Goal: Task Accomplishment & Management: Manage account settings

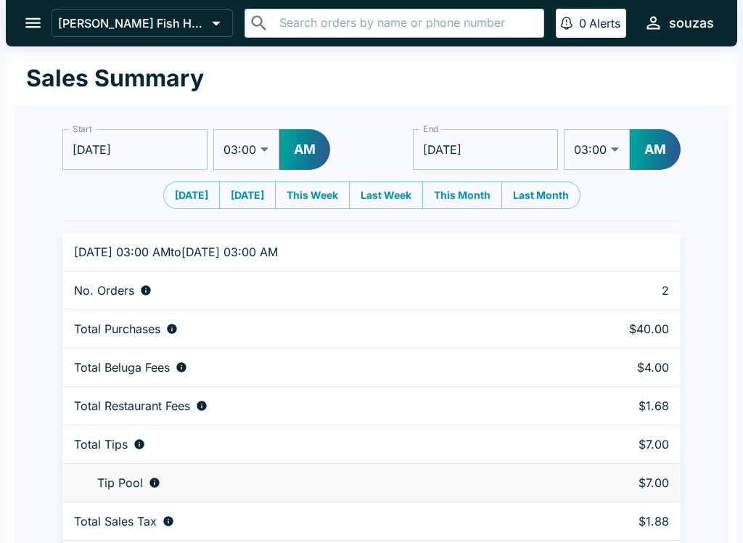
select select "03:00"
click at [36, 18] on icon "open drawer" at bounding box center [33, 23] width 20 height 20
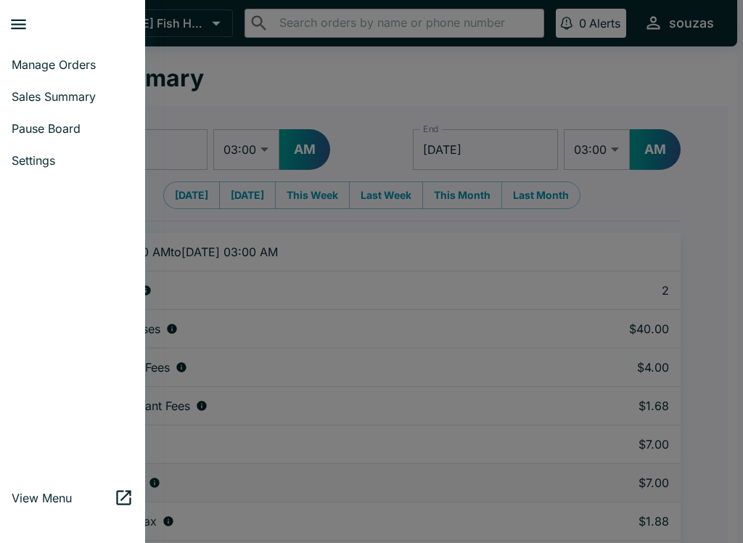
click at [72, 105] on link "Sales Summary" at bounding box center [72, 97] width 145 height 32
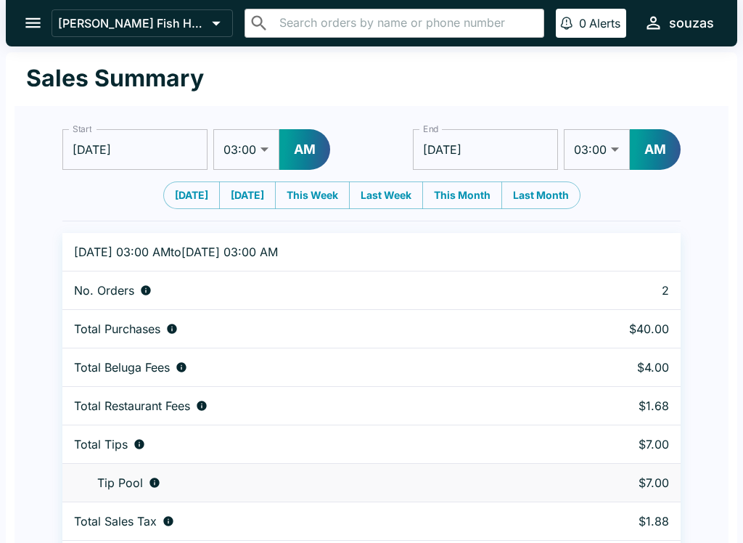
click at [25, 38] on button "open drawer" at bounding box center [33, 22] width 37 height 37
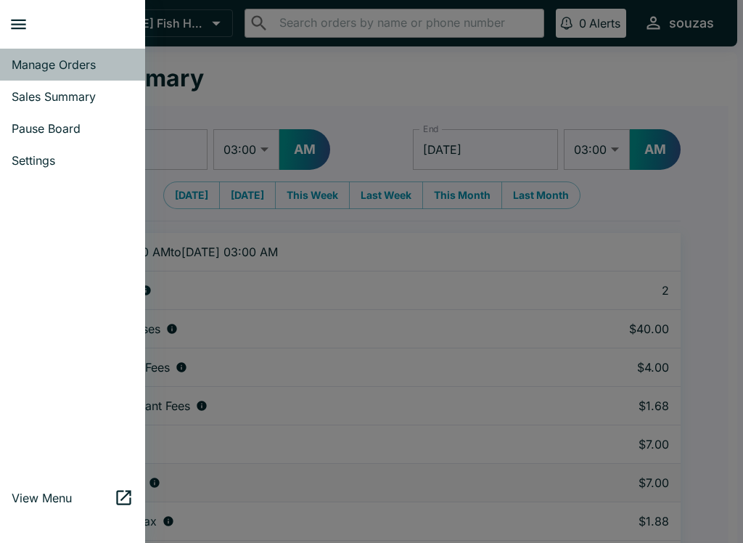
click at [99, 66] on span "Manage Orders" at bounding box center [73, 64] width 122 height 15
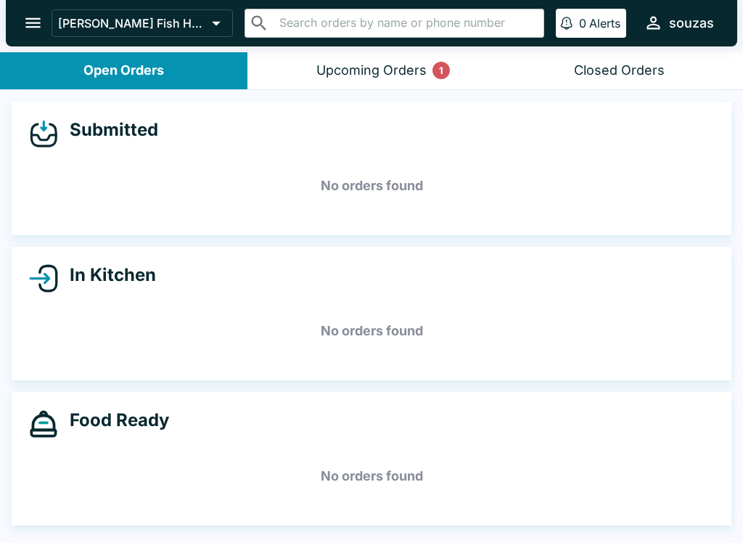
click at [406, 86] on button "Upcoming Orders 1" at bounding box center [372, 70] width 248 height 37
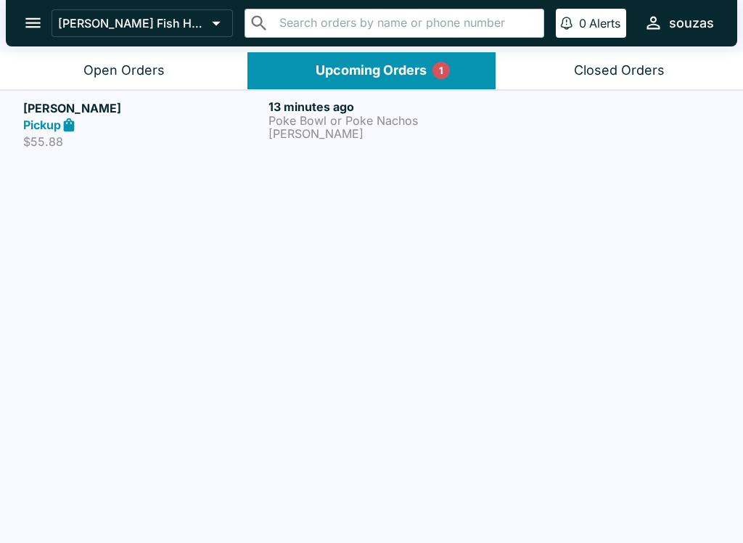
click at [430, 133] on p "[PERSON_NAME]" at bounding box center [389, 133] width 240 height 13
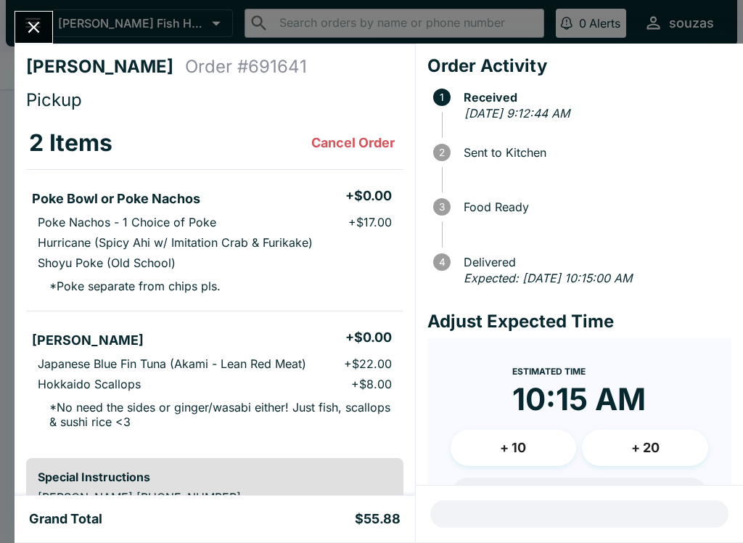
click at [38, 25] on icon "Close" at bounding box center [34, 27] width 20 height 20
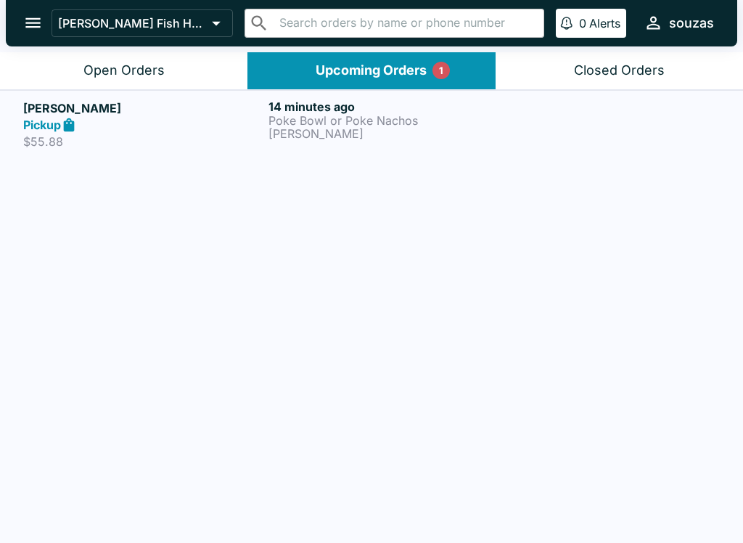
click at [47, 12] on button "open drawer" at bounding box center [33, 22] width 37 height 37
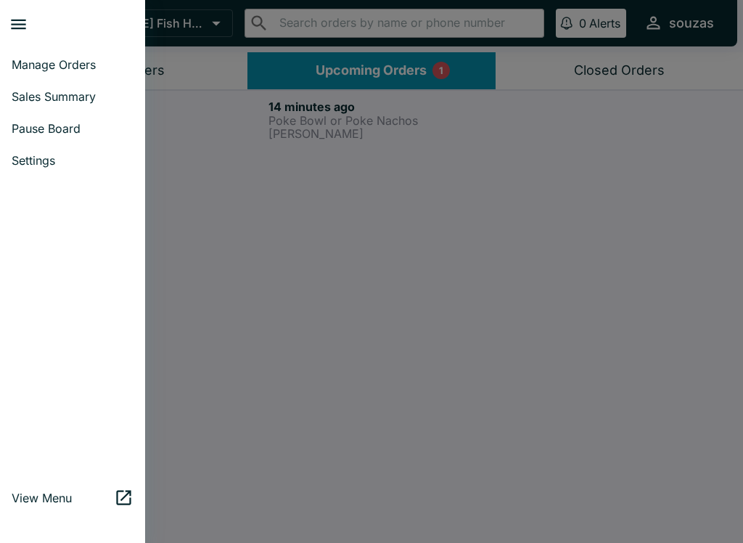
click at [88, 69] on span "Manage Orders" at bounding box center [73, 64] width 122 height 15
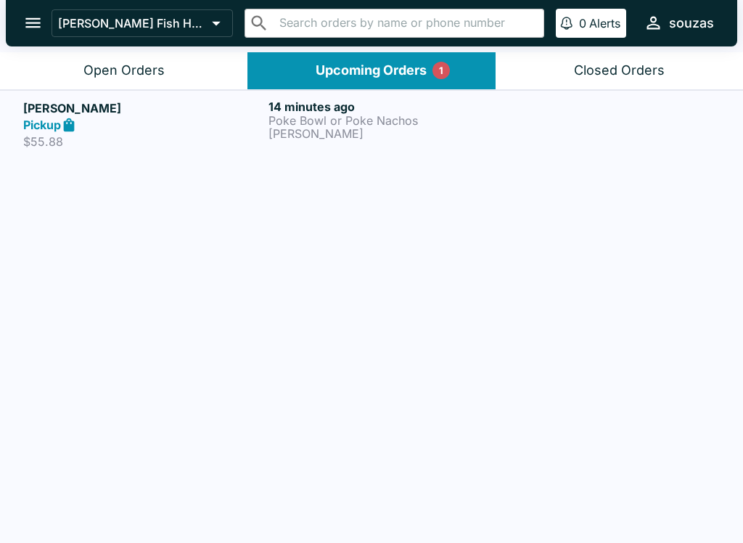
click at [25, 30] on icon "open drawer" at bounding box center [33, 23] width 20 height 20
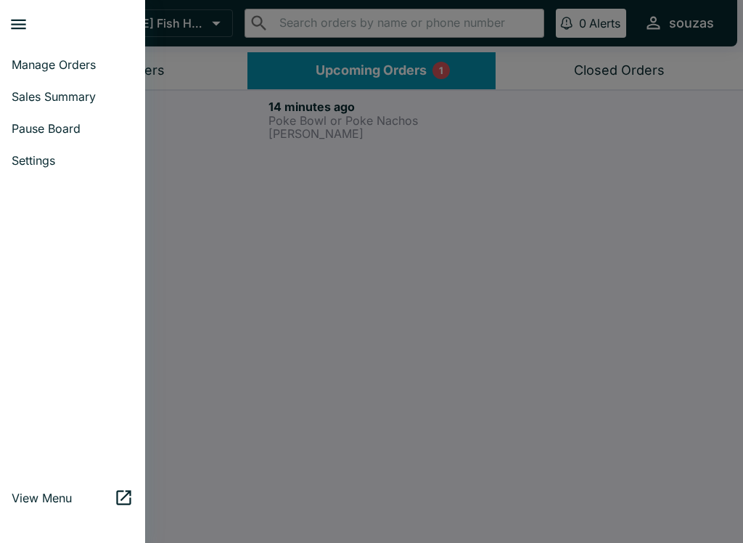
click at [93, 95] on span "Sales Summary" at bounding box center [73, 96] width 122 height 15
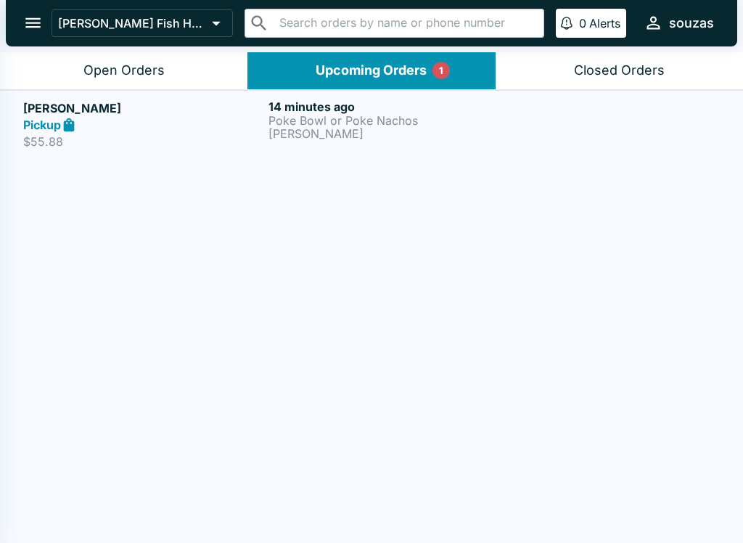
select select "03:00"
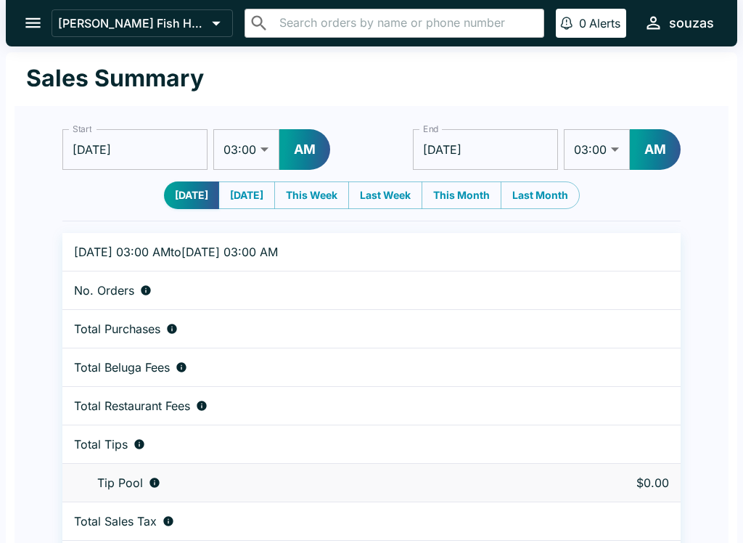
click at [20, 19] on button "open drawer" at bounding box center [33, 22] width 37 height 37
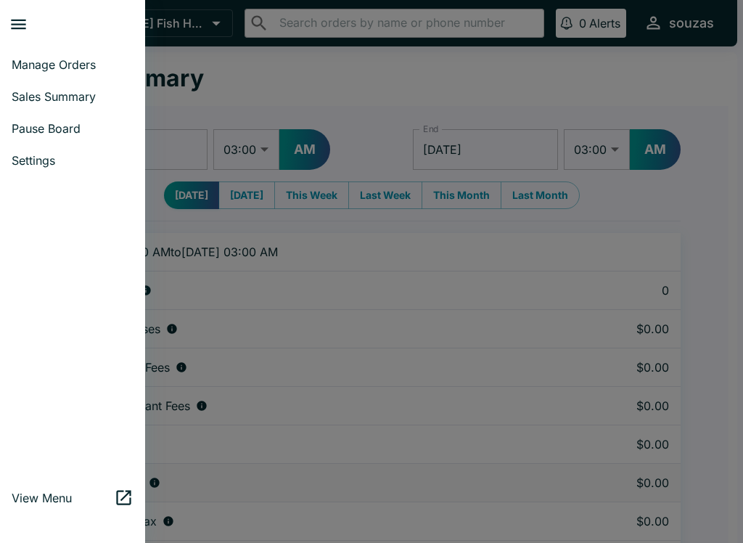
click at [85, 131] on span "Pause Board" at bounding box center [73, 128] width 122 height 15
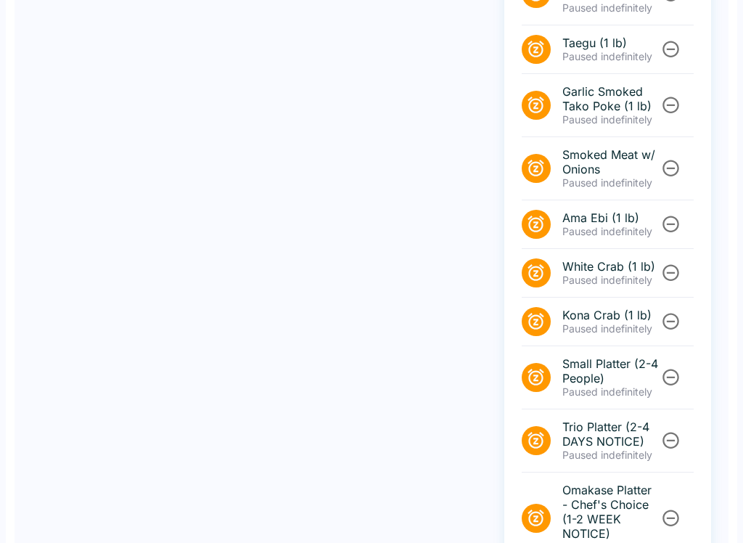
scroll to position [1041, 0]
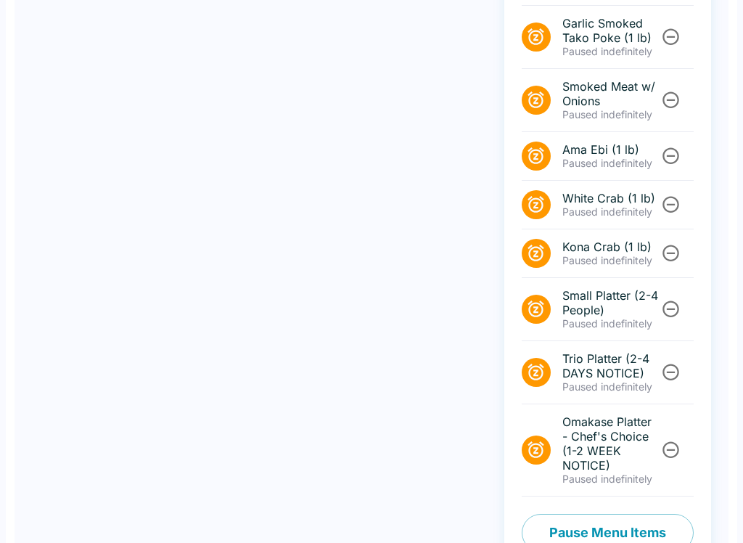
click at [637, 514] on button "Pause Menu Items" at bounding box center [608, 533] width 172 height 38
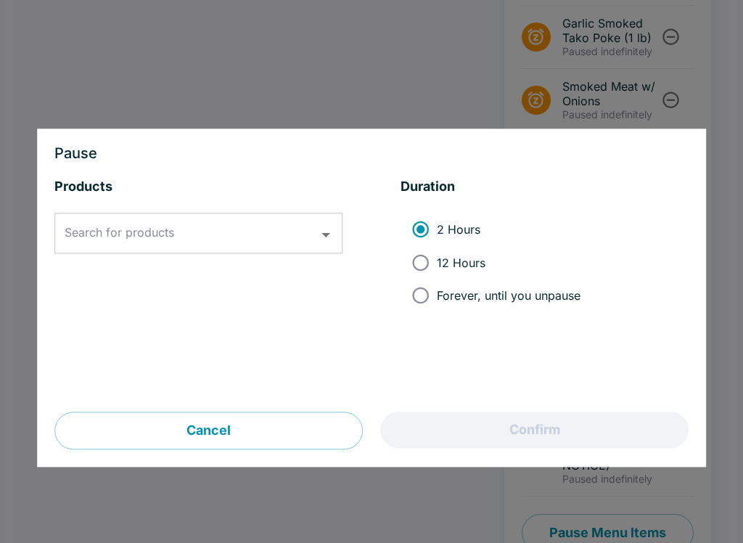
click at [423, 261] on input "12 Hours" at bounding box center [420, 262] width 33 height 33
radio input "true"
click at [330, 242] on icon "Open" at bounding box center [326, 235] width 20 height 20
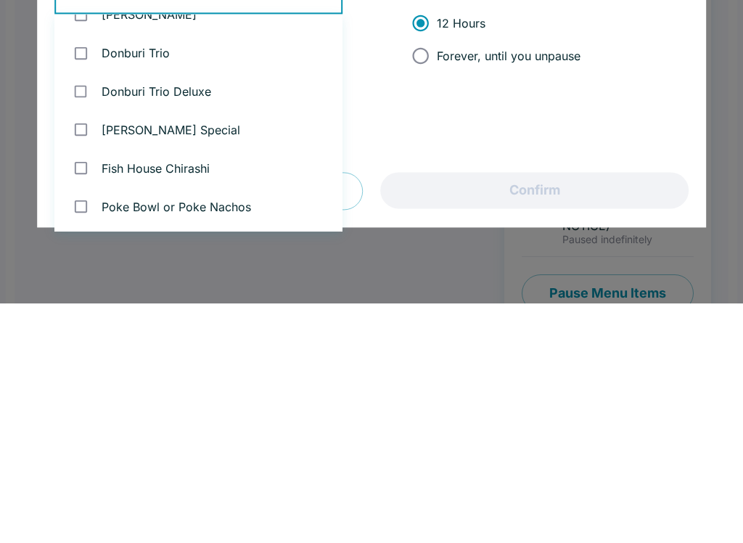
scroll to position [1022, 0]
click at [8, 99] on div at bounding box center [371, 271] width 743 height 543
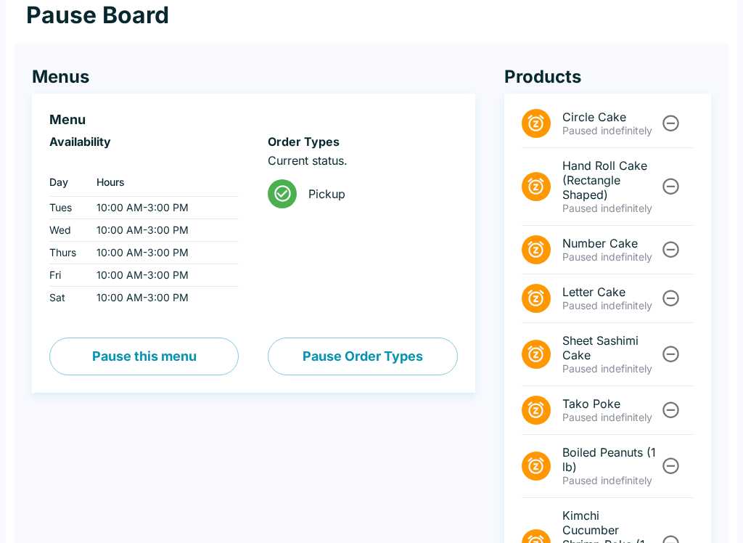
scroll to position [0, 0]
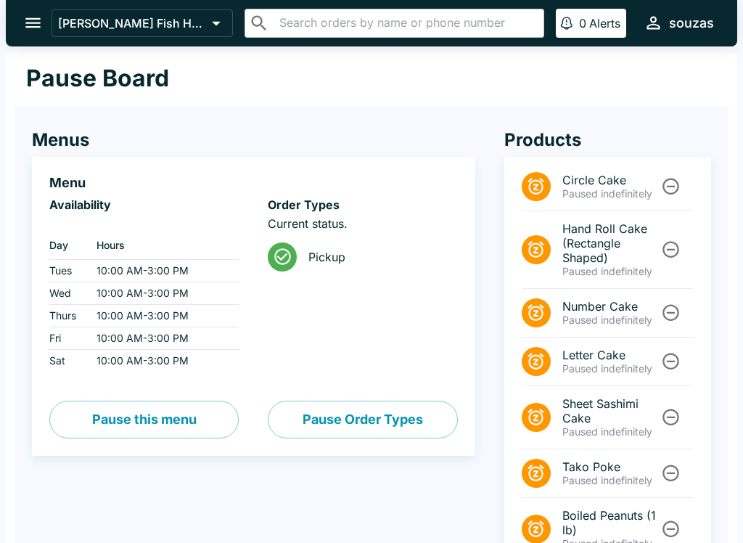
click at [26, 15] on icon "open drawer" at bounding box center [33, 23] width 20 height 20
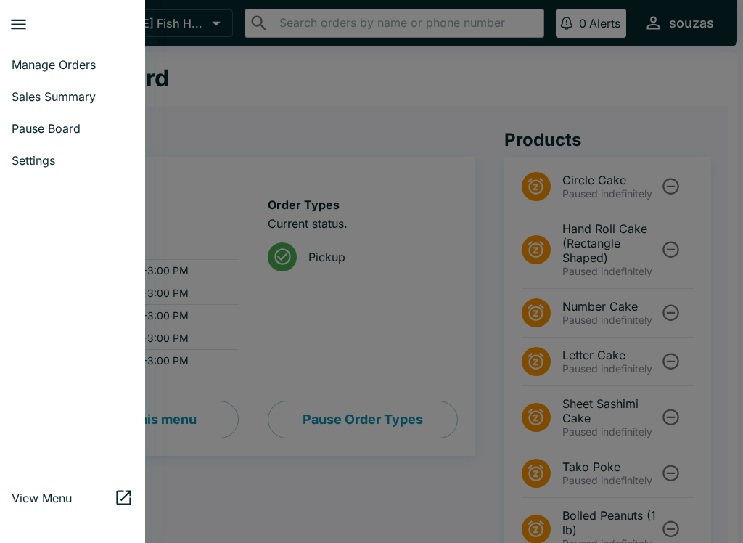
click at [91, 62] on span "Manage Orders" at bounding box center [73, 64] width 122 height 15
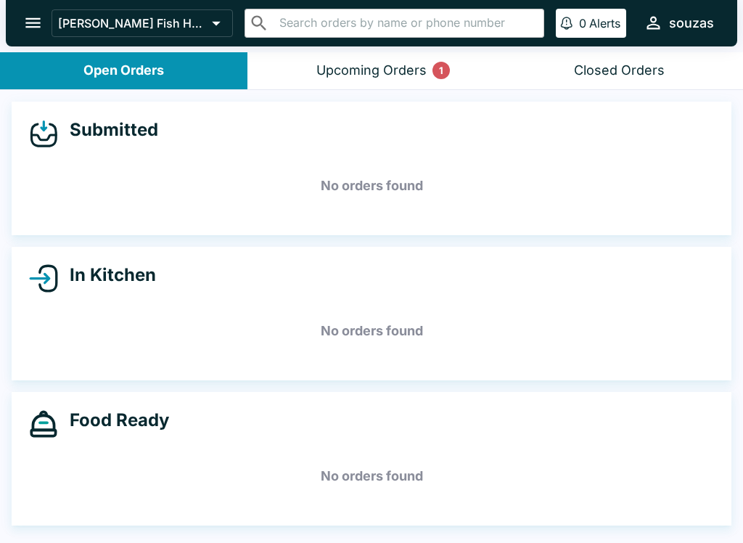
click at [384, 78] on button "Upcoming Orders 1" at bounding box center [372, 70] width 248 height 37
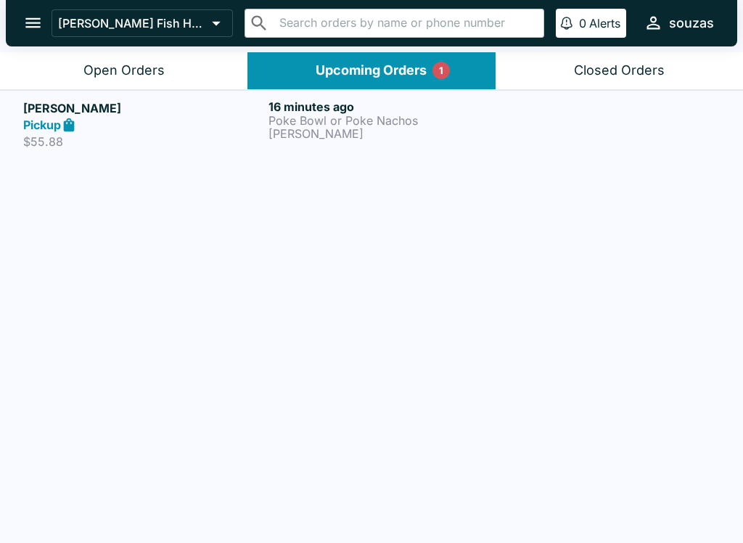
click at [428, 114] on p "Poke Bowl or Poke Nachos" at bounding box center [389, 120] width 240 height 13
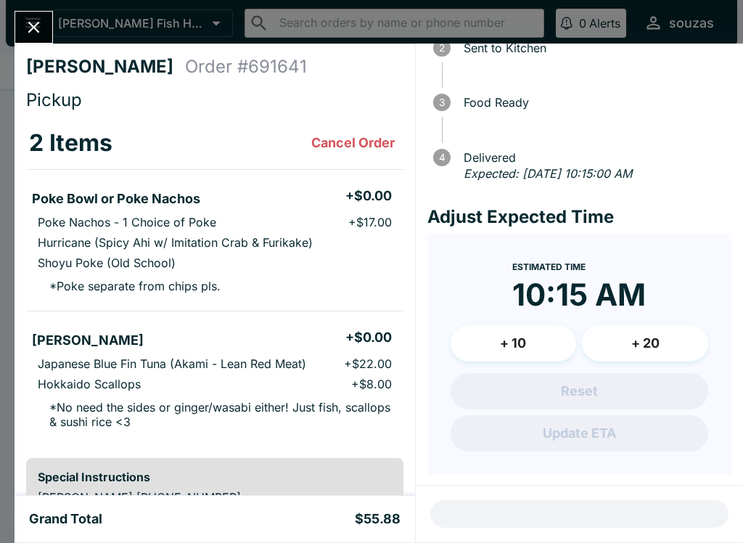
scroll to position [104, 0]
click at [22, 26] on button "Close" at bounding box center [33, 27] width 37 height 31
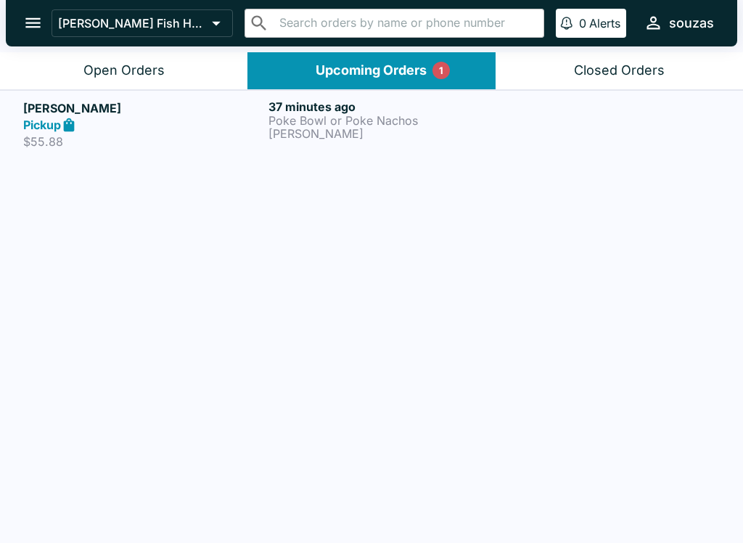
click at [380, 115] on p "Poke Bowl or Poke Nachos" at bounding box center [389, 120] width 240 height 13
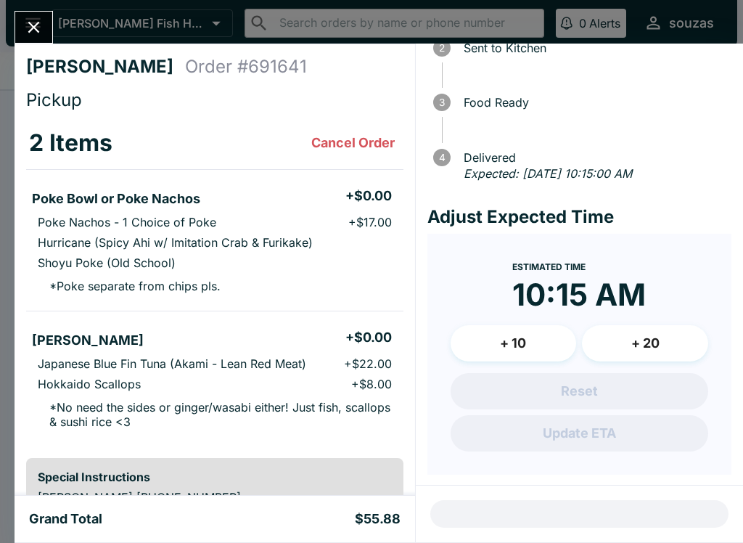
scroll to position [104, 0]
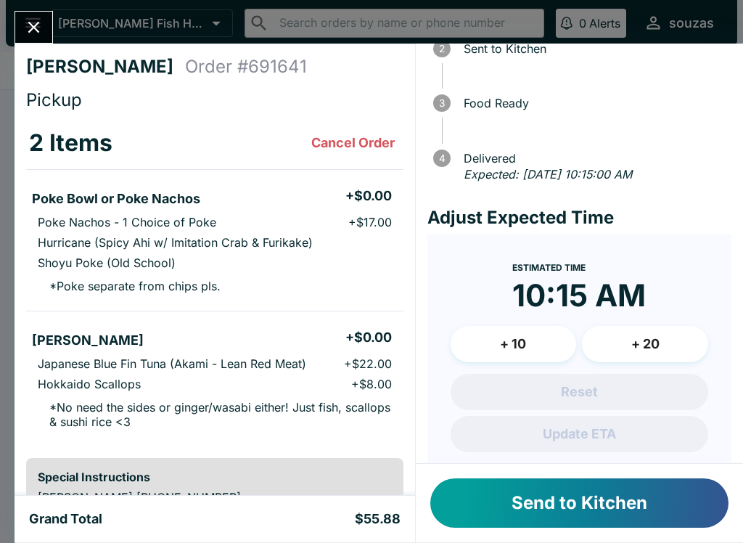
click at [622, 490] on button "Send to Kitchen" at bounding box center [579, 502] width 298 height 49
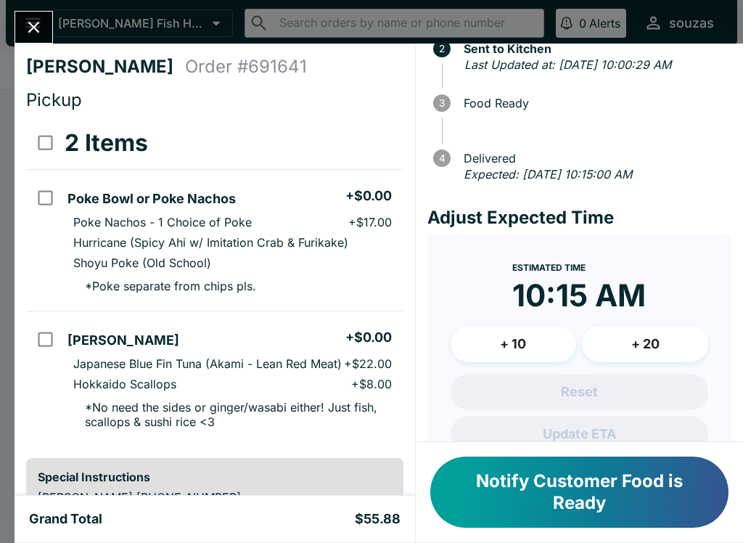
click at [41, 26] on icon "Close" at bounding box center [34, 27] width 20 height 20
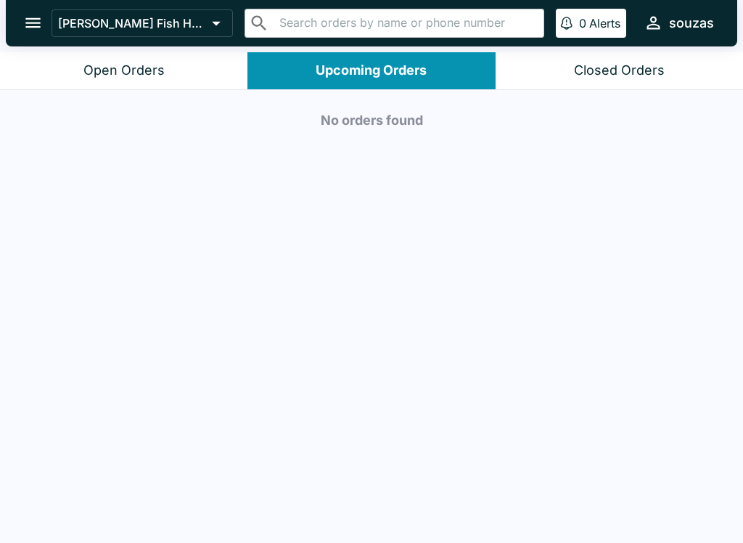
click at [185, 74] on button "Open Orders" at bounding box center [124, 70] width 248 height 37
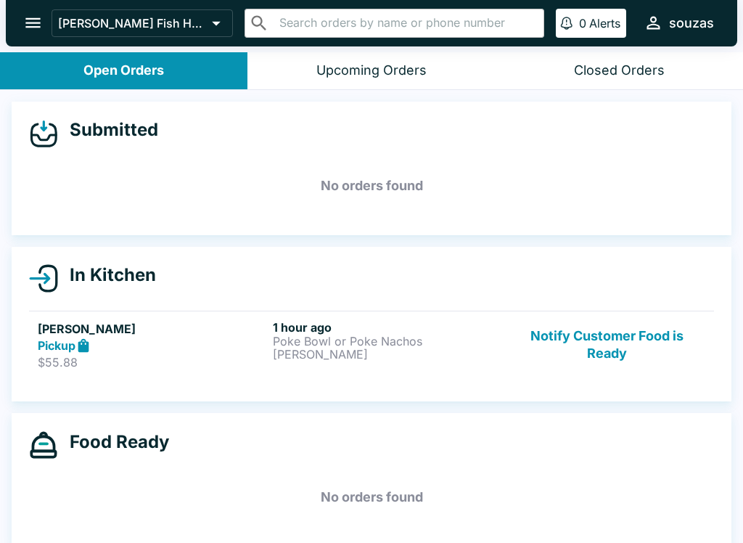
click at [397, 340] on p "Poke Bowl or Poke Nachos" at bounding box center [387, 341] width 229 height 13
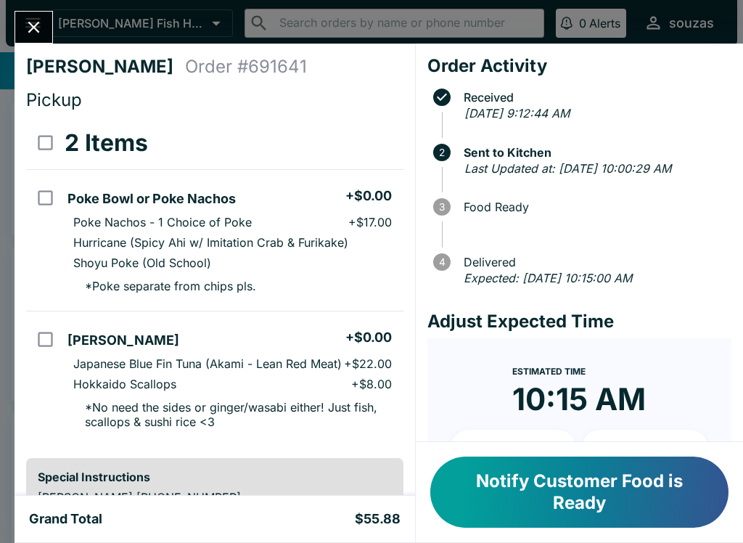
click at [31, 28] on icon "Close" at bounding box center [34, 27] width 20 height 20
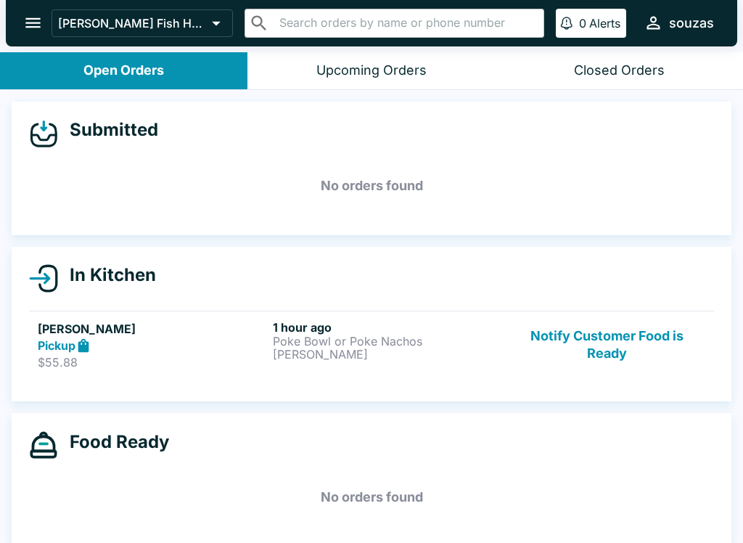
click at [481, 351] on p "[PERSON_NAME]" at bounding box center [387, 354] width 229 height 13
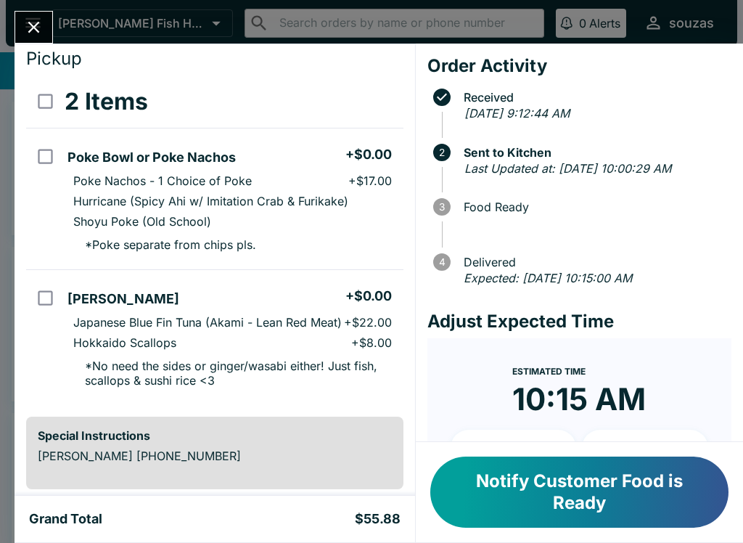
scroll to position [38, 0]
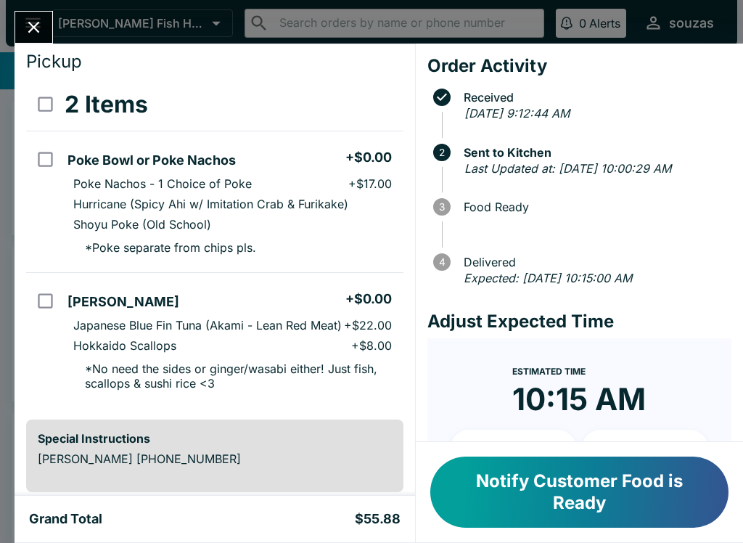
click at [657, 485] on button "Notify Customer Food is Ready" at bounding box center [579, 492] width 298 height 71
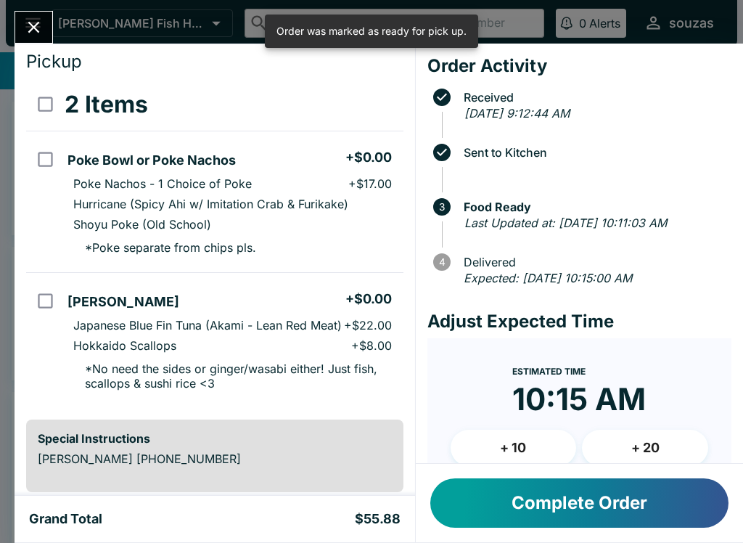
click at [44, 24] on icon "Close" at bounding box center [34, 27] width 20 height 20
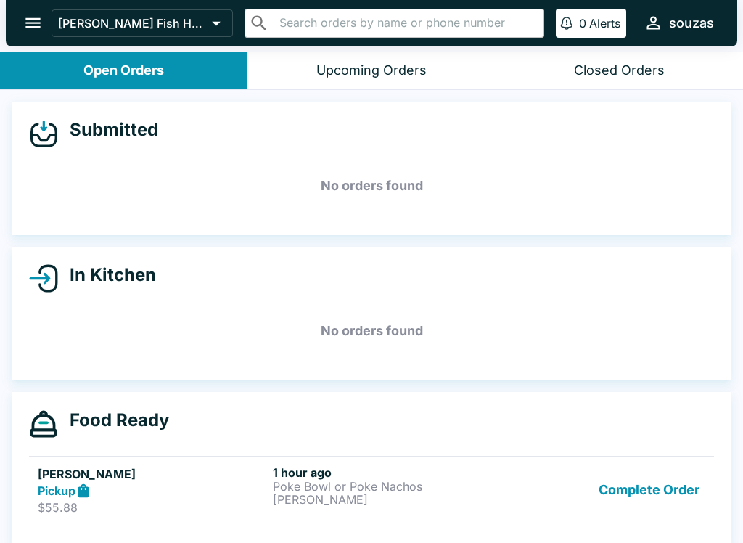
click at [111, 496] on div "Pickup" at bounding box center [152, 491] width 229 height 17
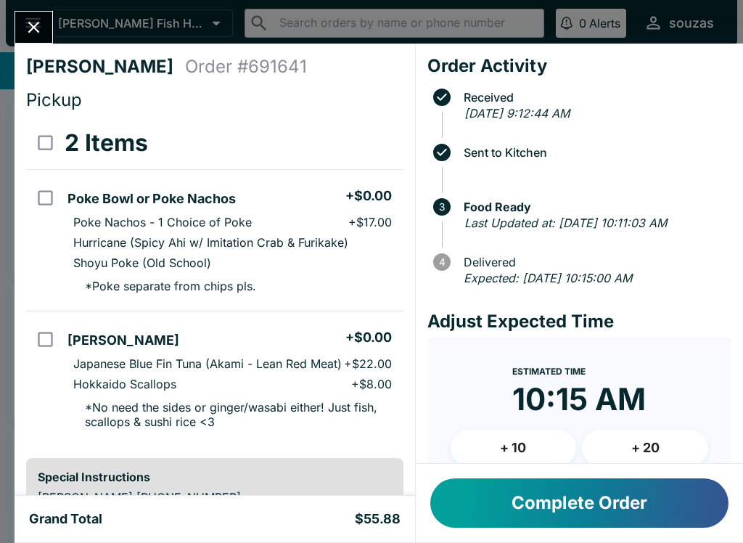
click at [28, 16] on button "Close" at bounding box center [33, 27] width 37 height 31
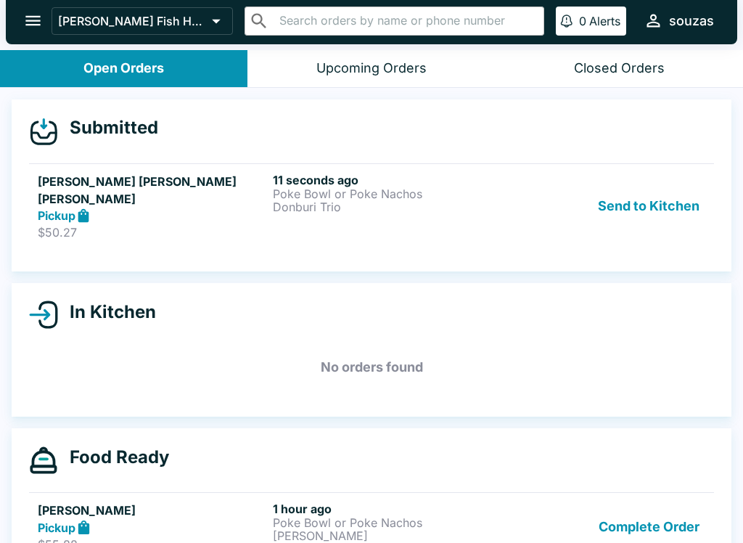
click at [163, 208] on div "Pickup" at bounding box center [152, 216] width 229 height 17
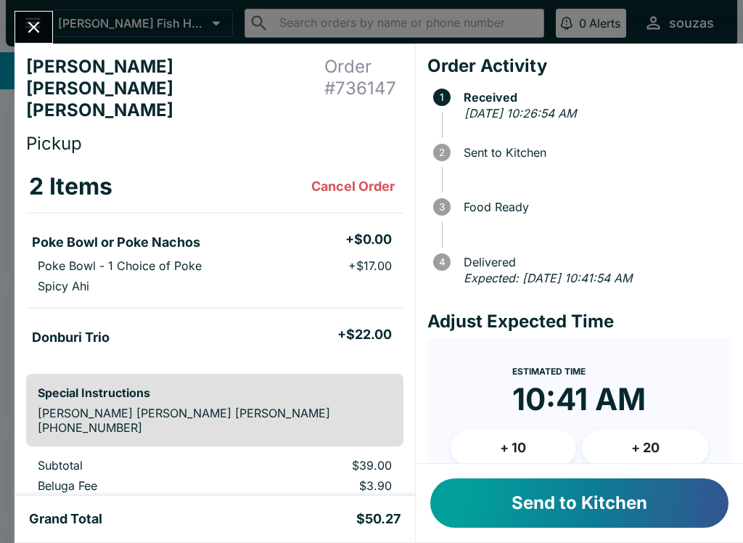
click at [679, 506] on button "Send to Kitchen" at bounding box center [579, 502] width 298 height 49
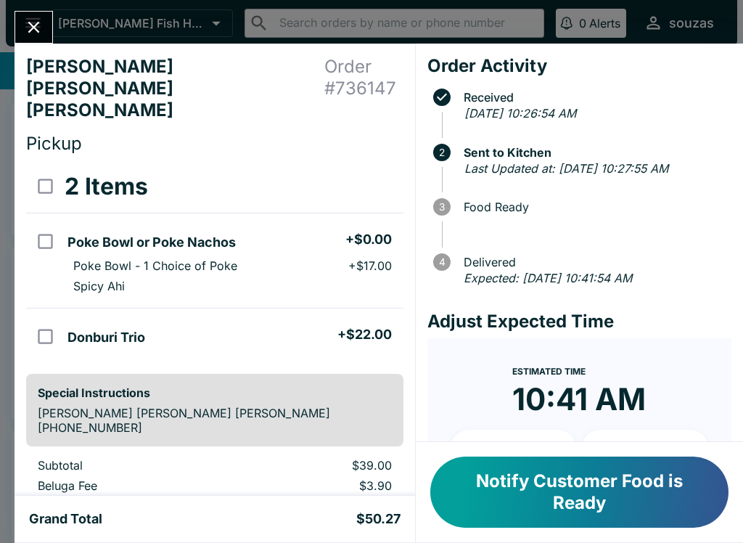
click at [40, 30] on icon "Close" at bounding box center [34, 27] width 20 height 20
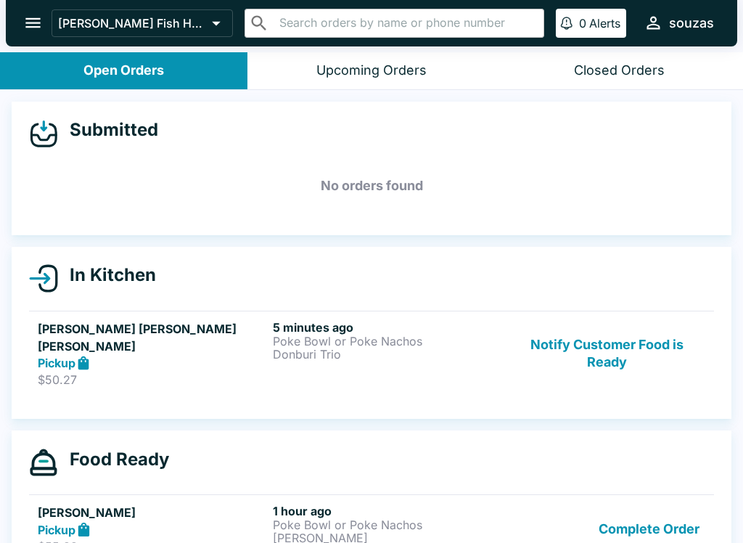
click at [639, 520] on button "Complete Order" at bounding box center [649, 529] width 113 height 50
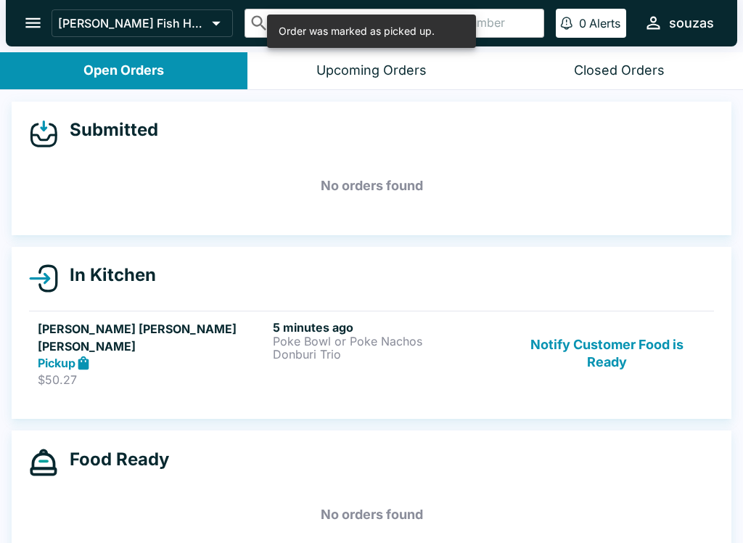
click at [158, 355] on div "Pickup" at bounding box center [152, 363] width 229 height 17
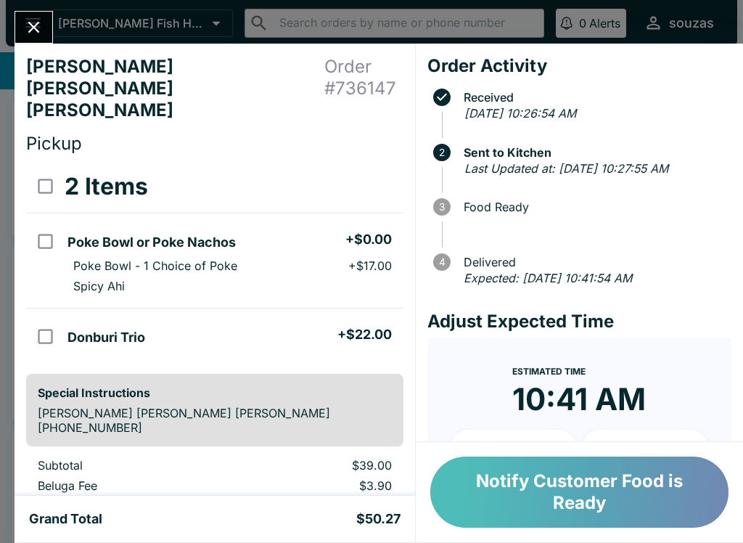
click at [610, 485] on button "Notify Customer Food is Ready" at bounding box center [579, 492] width 298 height 71
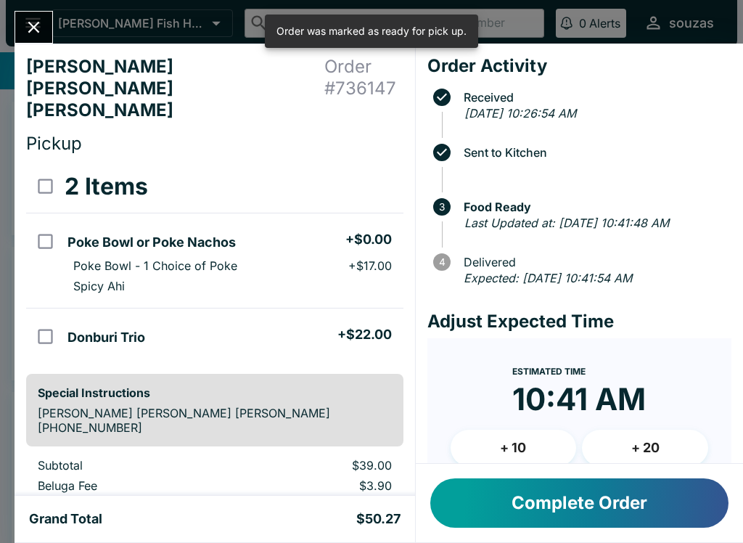
click at [562, 508] on button "Complete Order" at bounding box center [579, 502] width 298 height 49
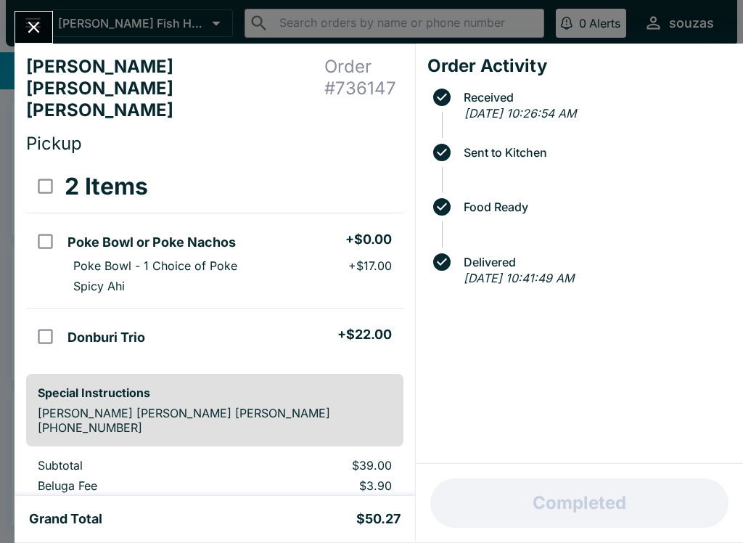
click at [38, 28] on icon "Close" at bounding box center [34, 27] width 20 height 20
